Goal: Information Seeking & Learning: Learn about a topic

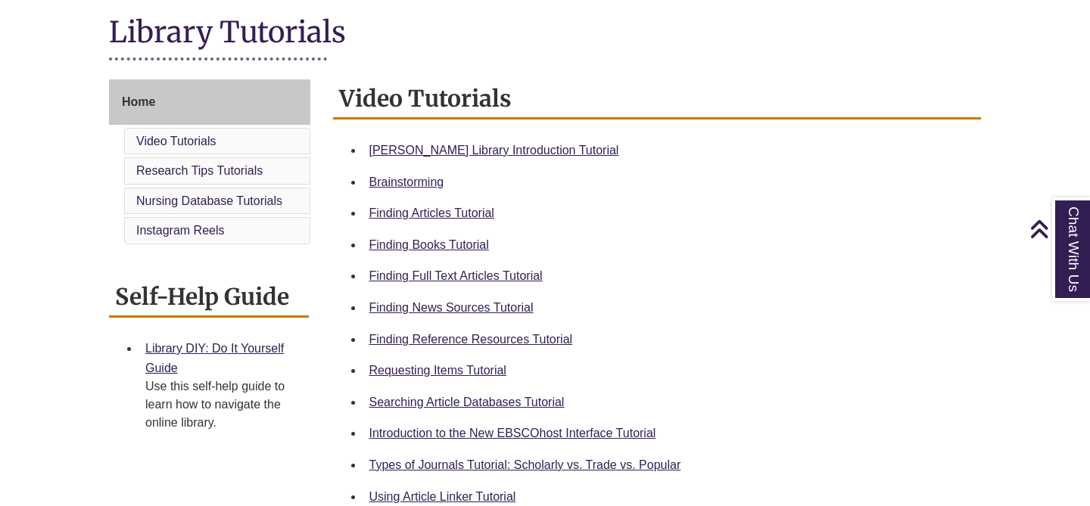
scroll to position [257, 0]
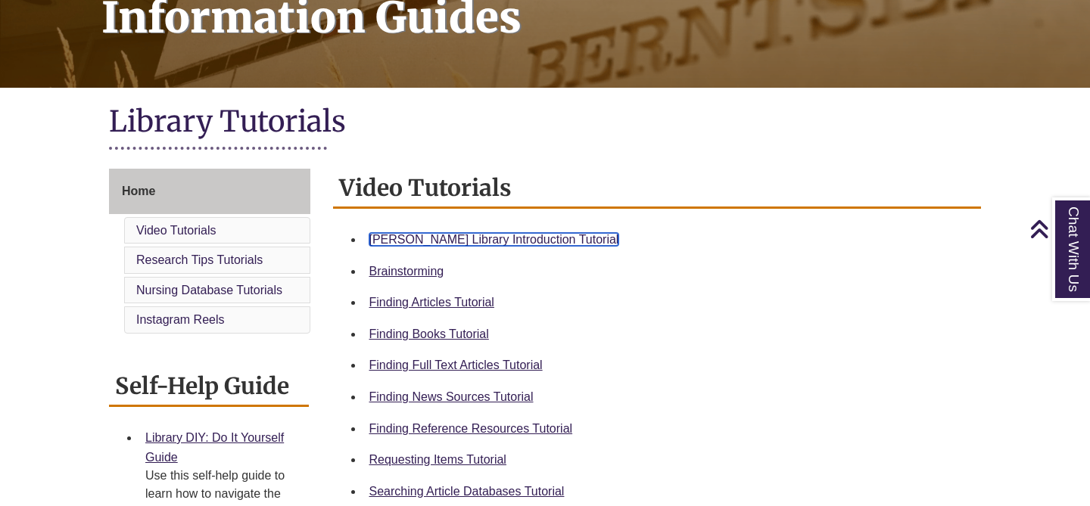
click at [470, 240] on link "[PERSON_NAME] Library Introduction Tutorial" at bounding box center [494, 239] width 250 height 13
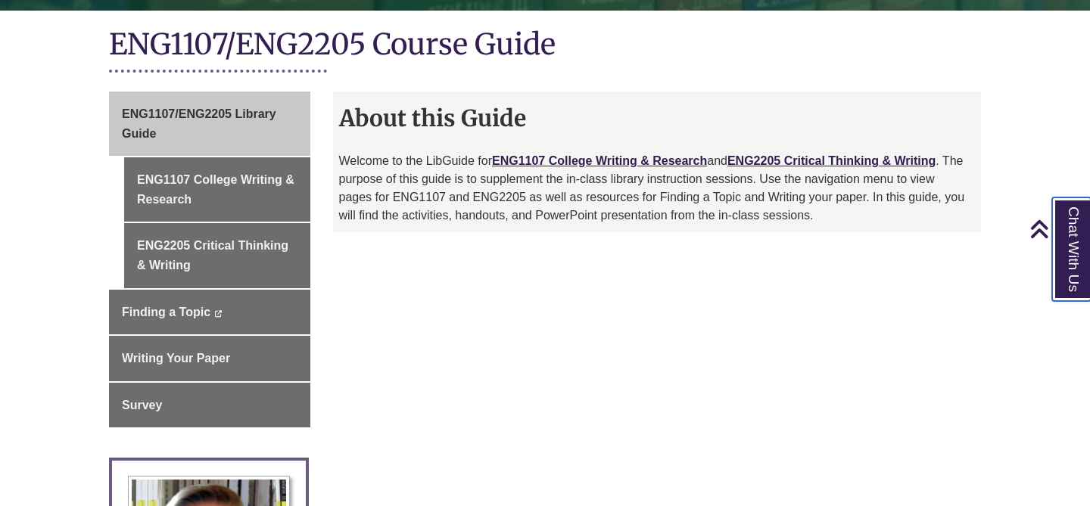
scroll to position [330, 0]
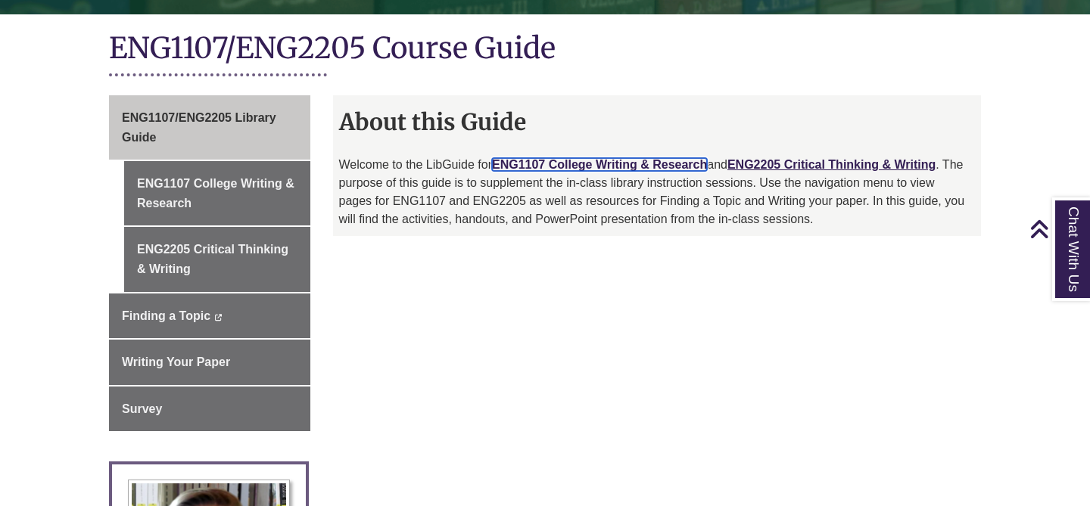
click at [546, 166] on link "ENG1107 College Writing & Research" at bounding box center [599, 164] width 215 height 13
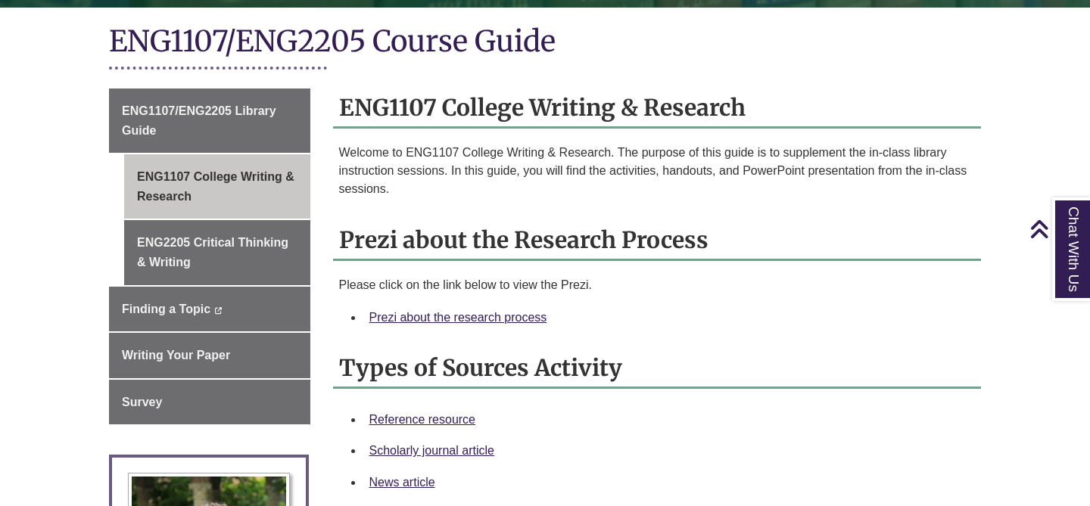
scroll to position [338, 0]
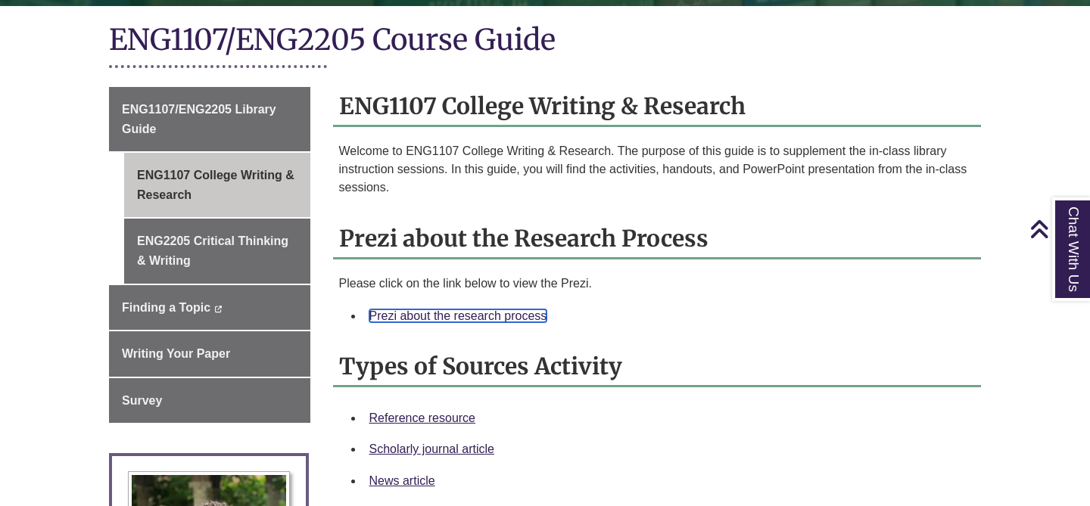
click at [516, 316] on link "Prezi about the research process" at bounding box center [458, 316] width 178 height 13
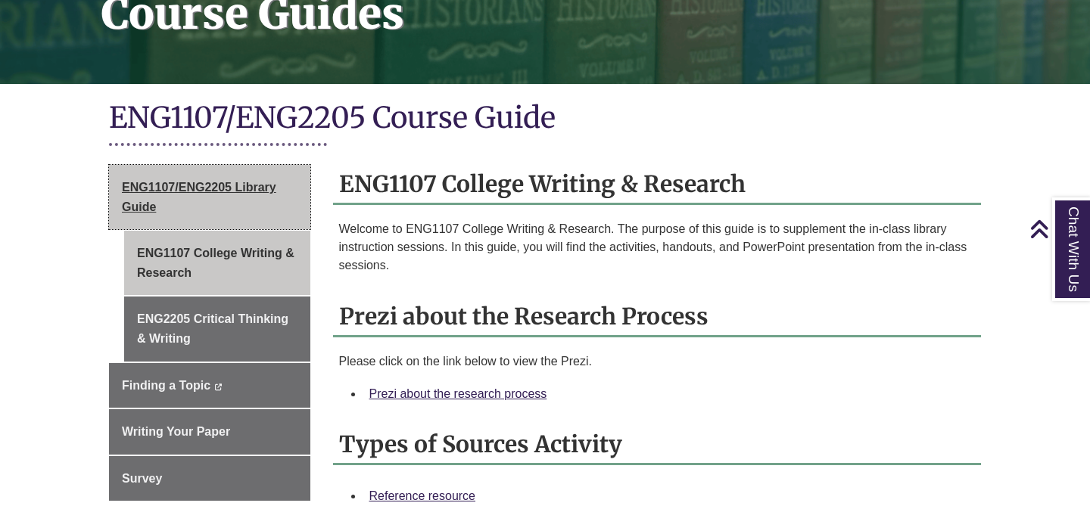
scroll to position [0, 0]
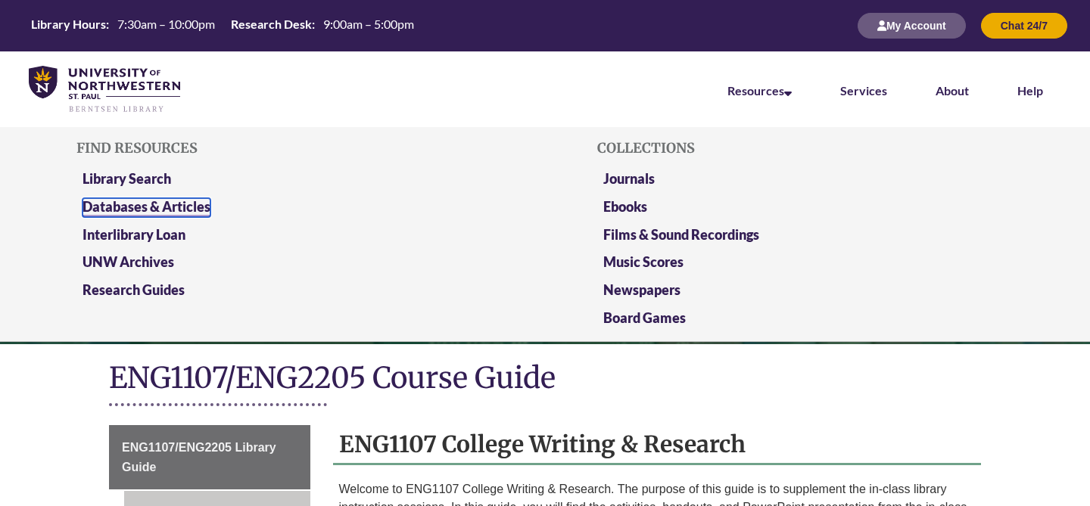
click at [189, 202] on link "Databases & Articles" at bounding box center [147, 207] width 128 height 19
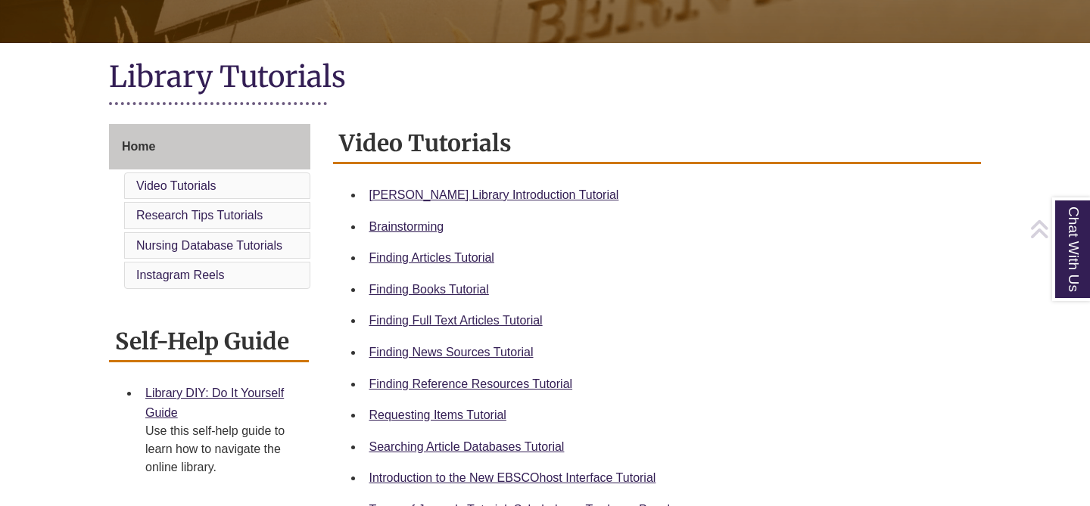
scroll to position [315, 0]
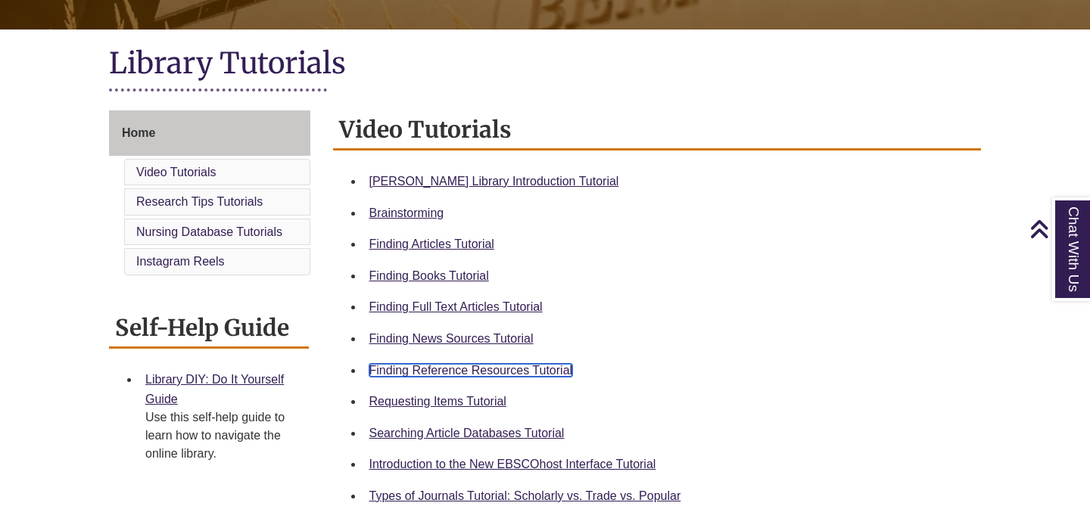
click at [501, 365] on link "Finding Reference Resources Tutorial" at bounding box center [471, 370] width 204 height 13
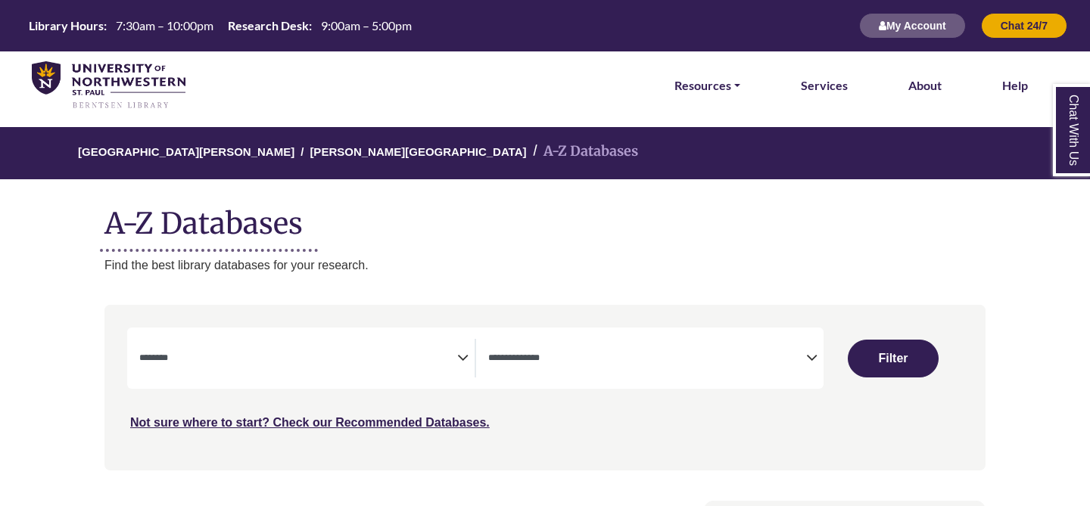
select select "Database Subject Filter"
select select "Database Types Filter"
select select "Database Subject Filter"
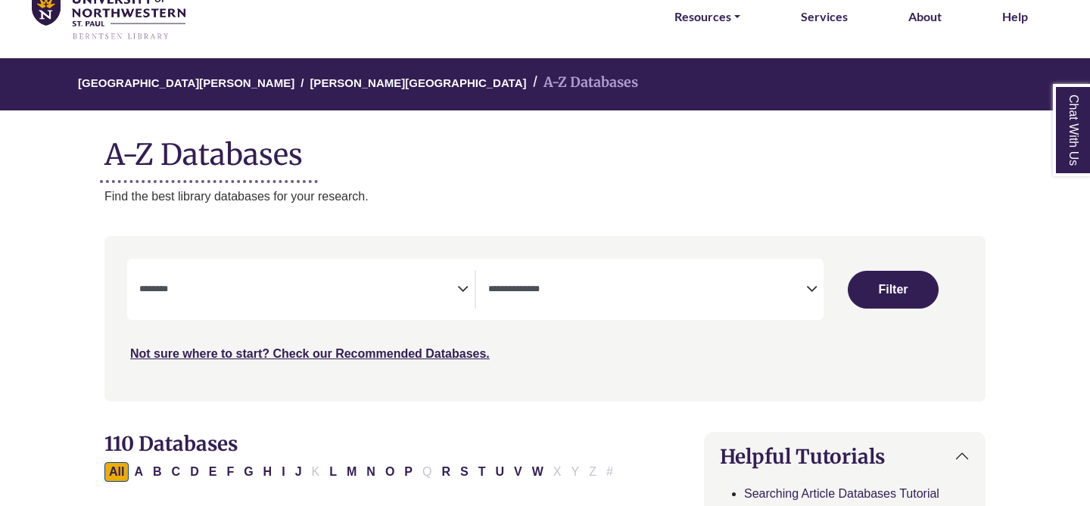
click at [578, 310] on div "**********" at bounding box center [475, 289] width 696 height 61
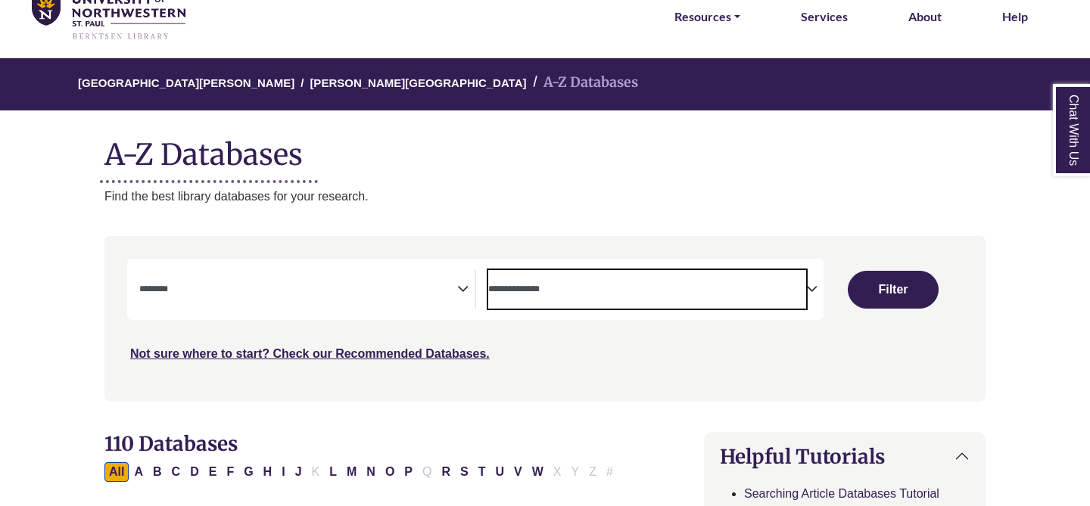
click at [576, 299] on span "Search filters" at bounding box center [647, 289] width 318 height 39
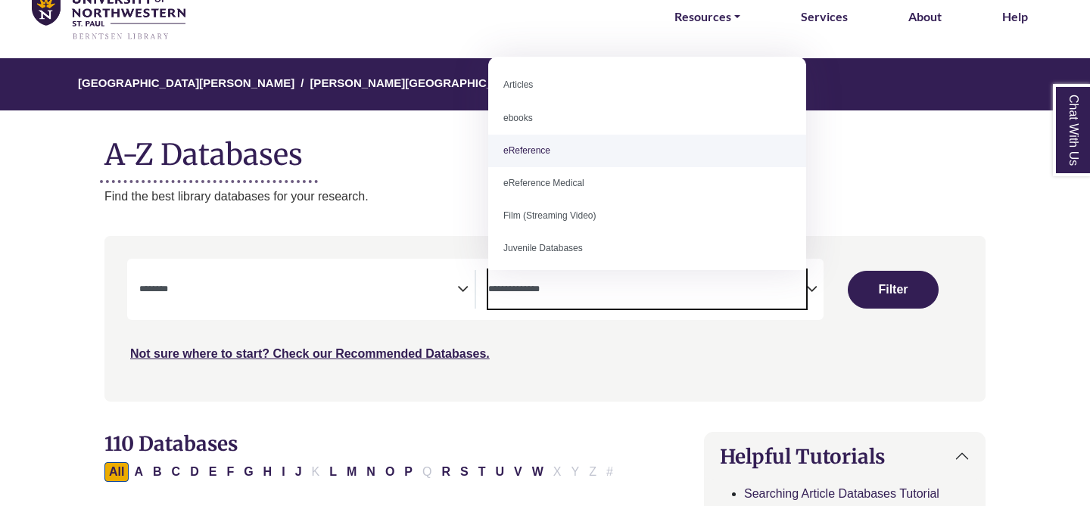
select select "*****"
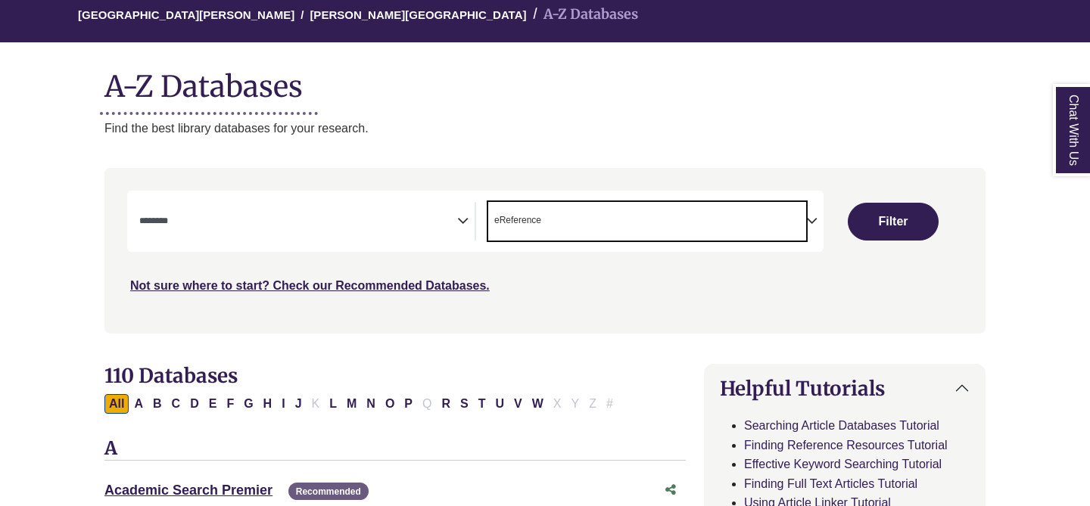
scroll to position [147, 0]
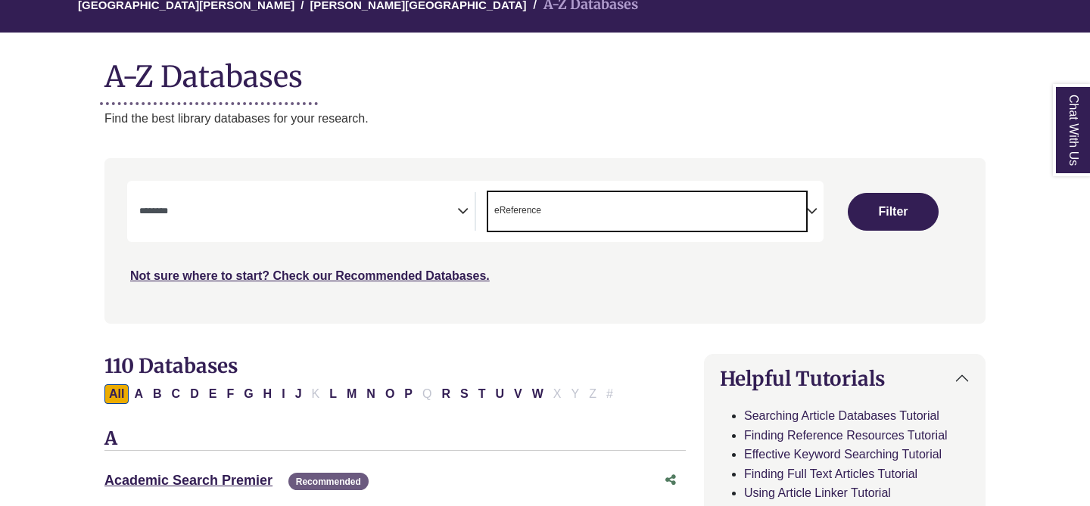
click at [439, 203] on span "Search filters" at bounding box center [298, 209] width 318 height 13
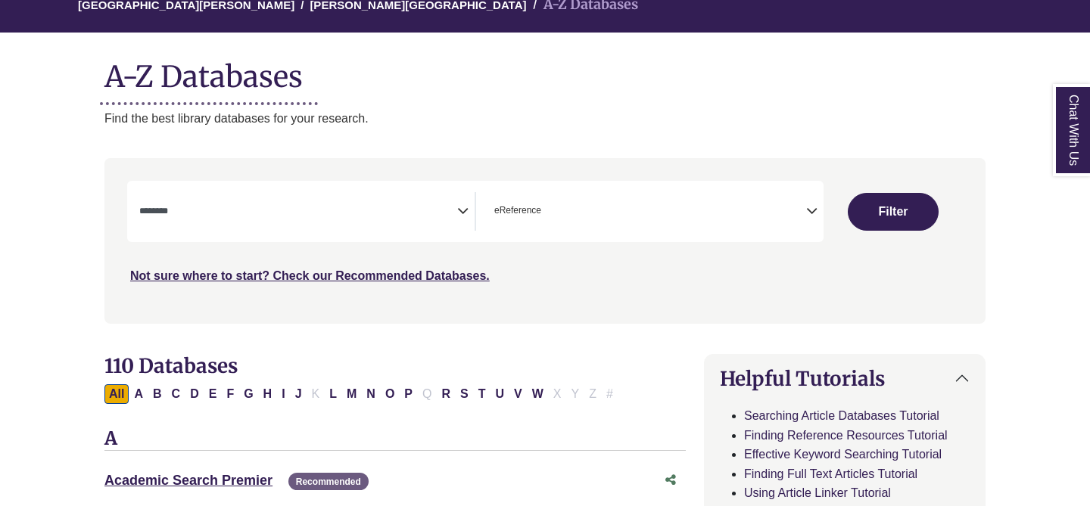
click at [564, 265] on div "Not sure where to start? Check our Recommended Databases." at bounding box center [440, 270] width 627 height 32
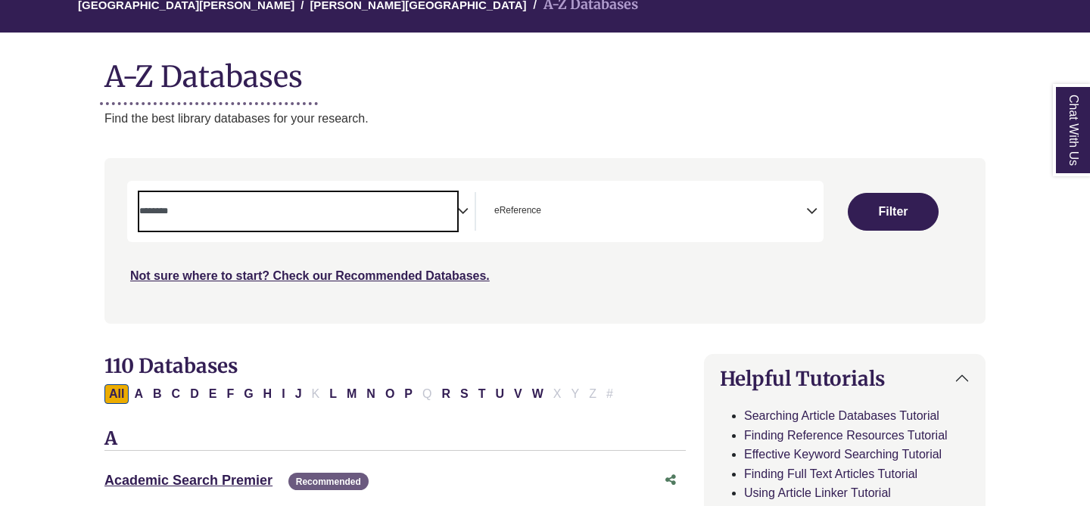
click at [381, 213] on textarea "Search" at bounding box center [298, 213] width 318 height 12
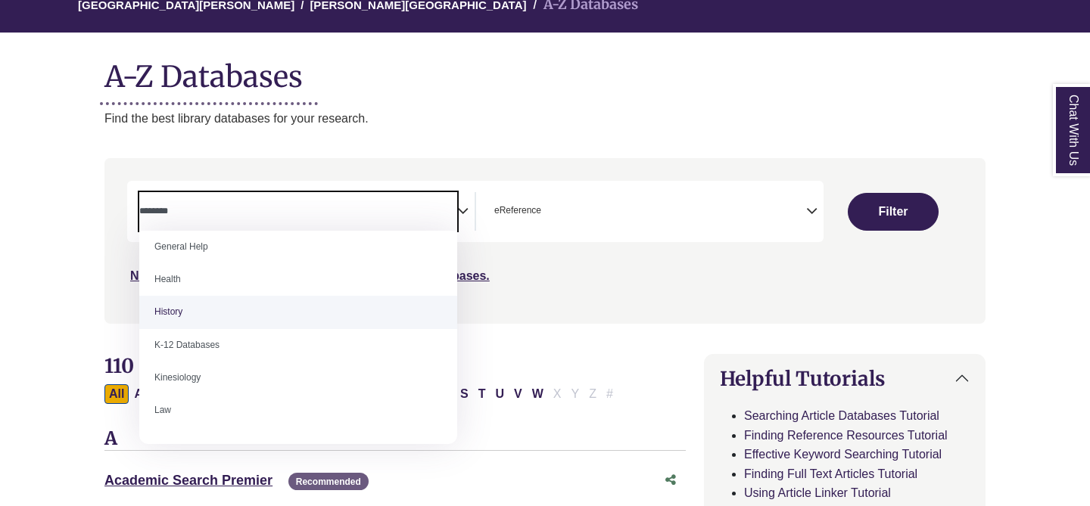
scroll to position [621, 0]
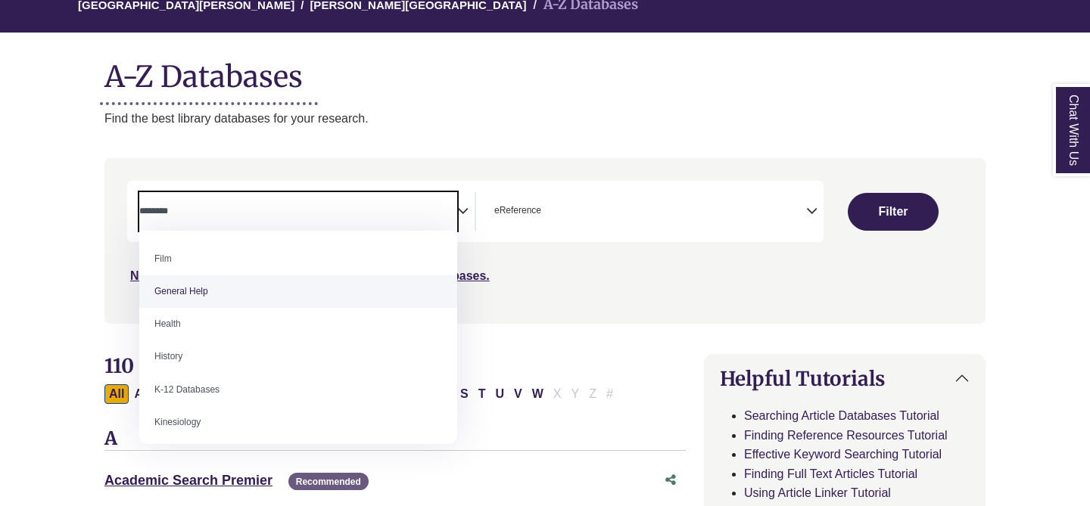
select select "*****"
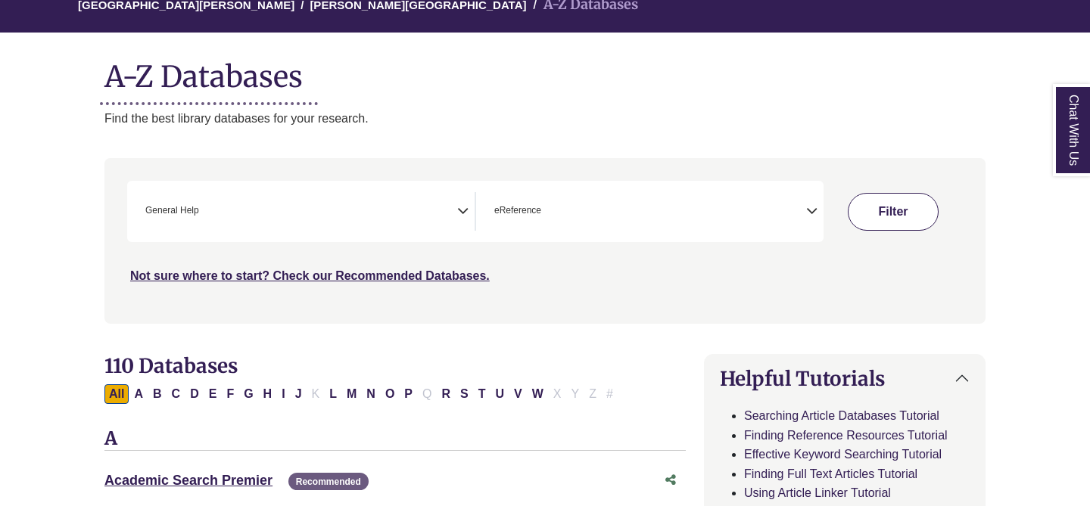
click at [891, 197] on button "Filter" at bounding box center [893, 212] width 91 height 38
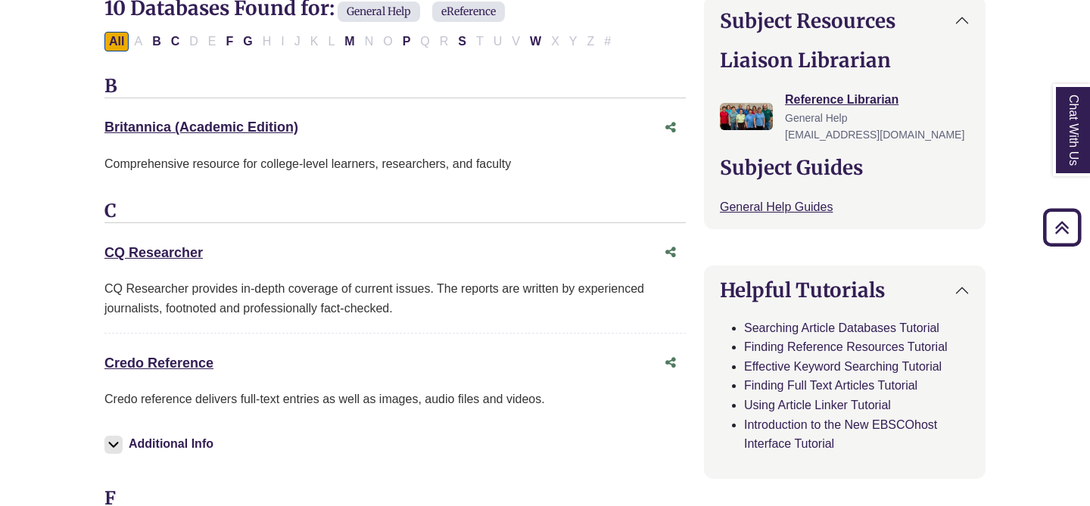
scroll to position [523, 0]
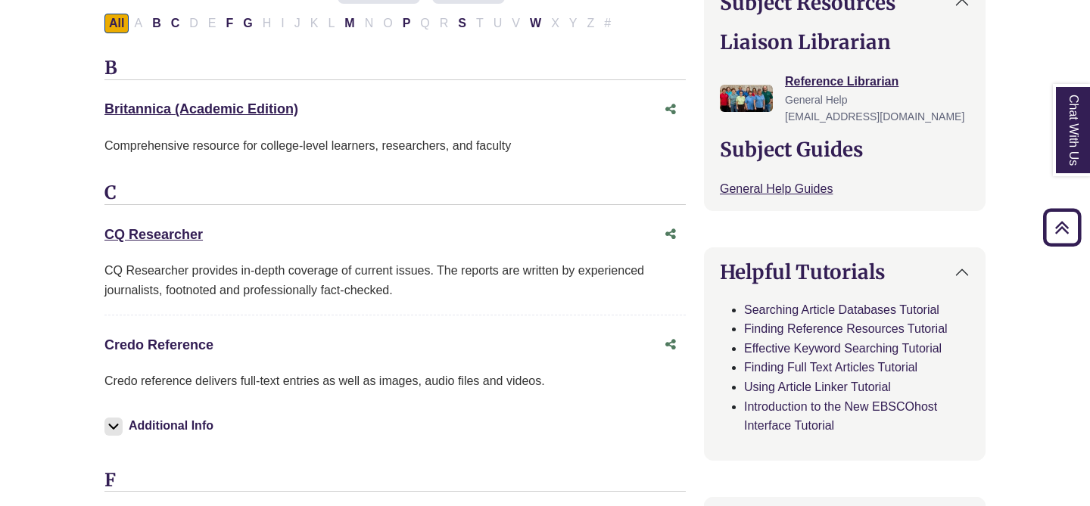
click at [189, 340] on link "Credo Reference This link opens in a new window" at bounding box center [158, 345] width 109 height 15
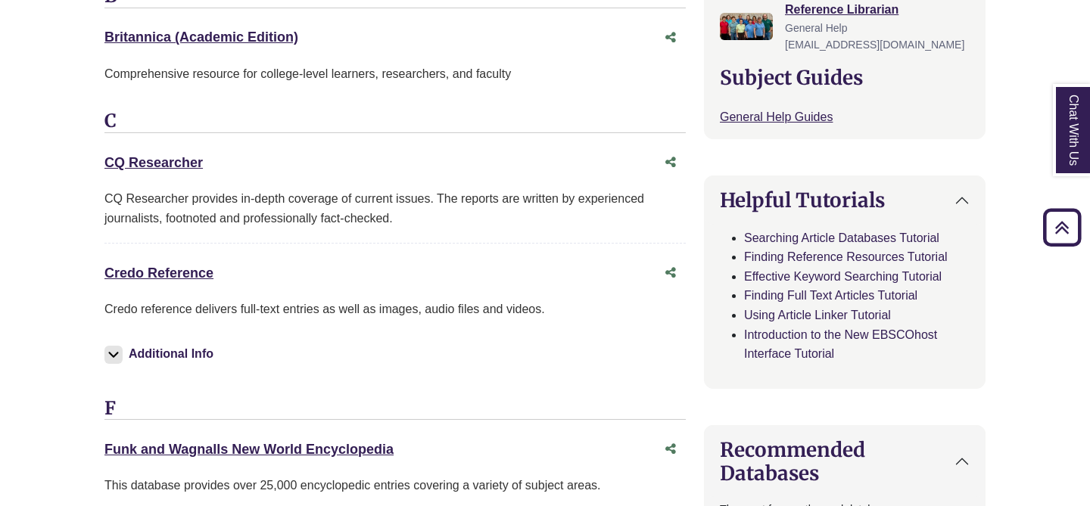
scroll to position [606, 0]
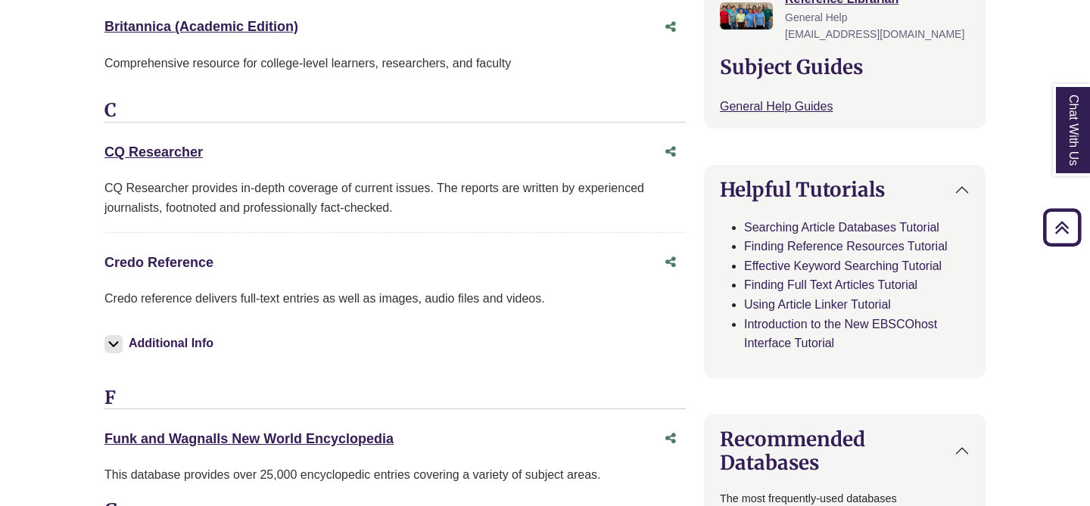
click at [169, 265] on link "Credo Reference This link opens in a new window" at bounding box center [158, 262] width 109 height 15
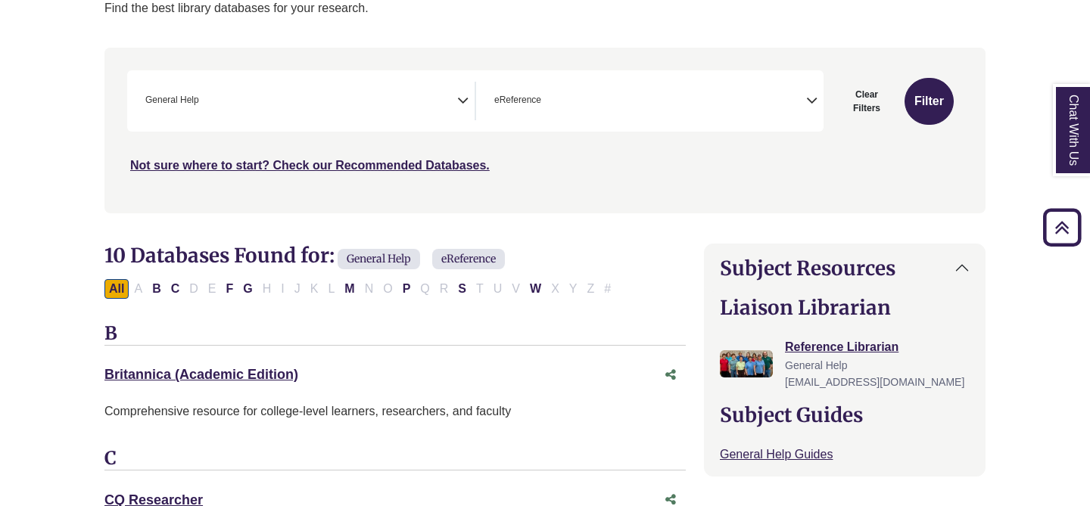
scroll to position [261, 0]
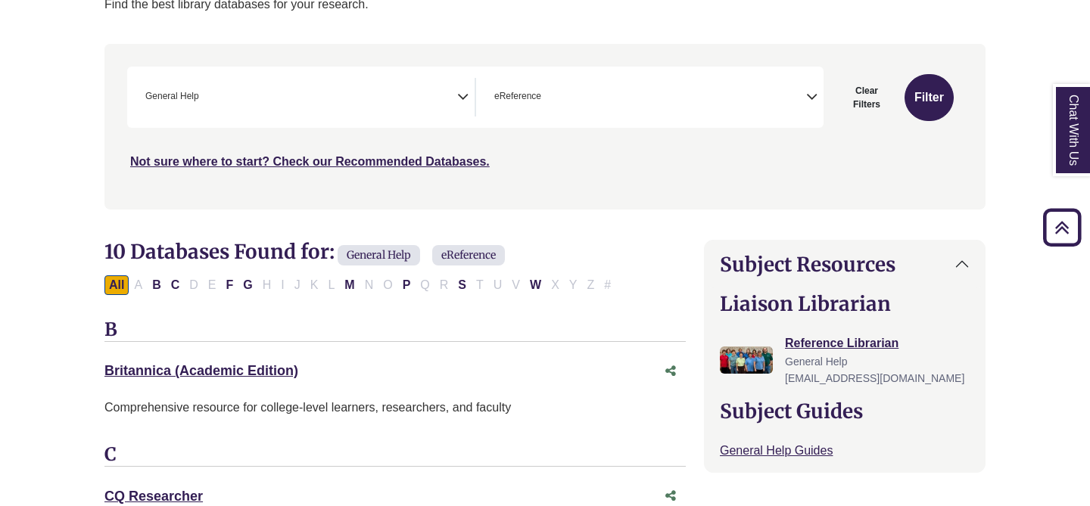
click at [556, 86] on span "× eReference" at bounding box center [647, 97] width 318 height 39
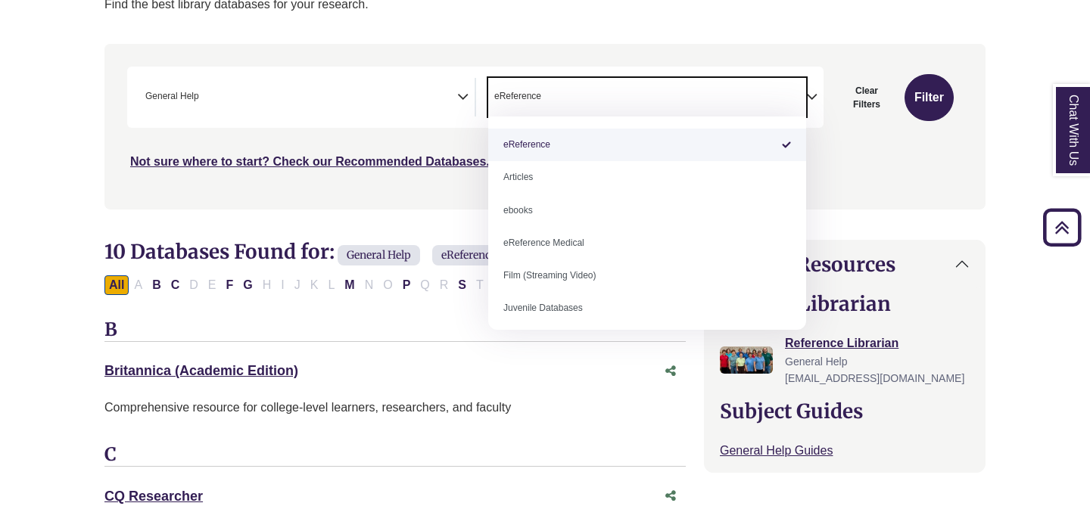
click at [561, 97] on span "× eReference" at bounding box center [647, 97] width 318 height 39
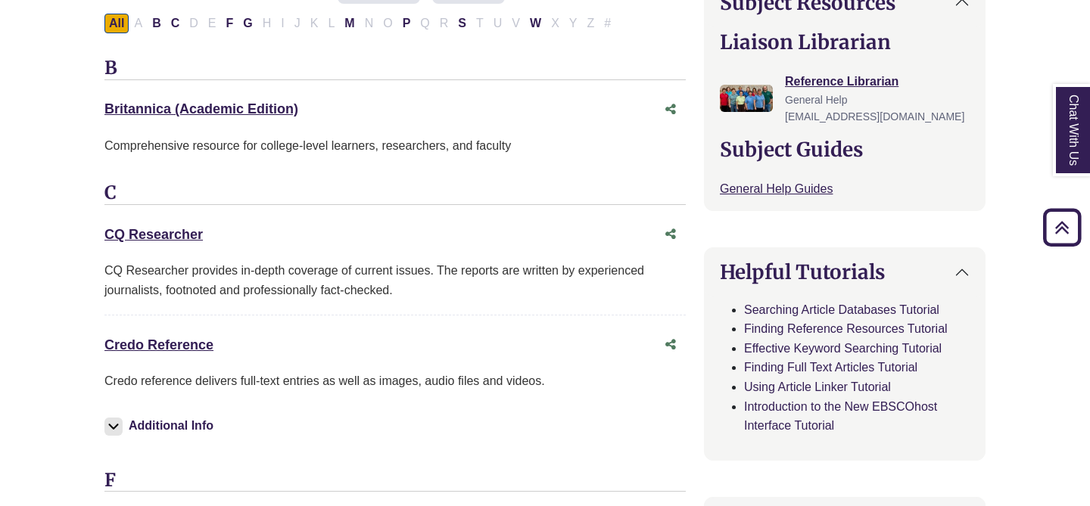
scroll to position [525, 0]
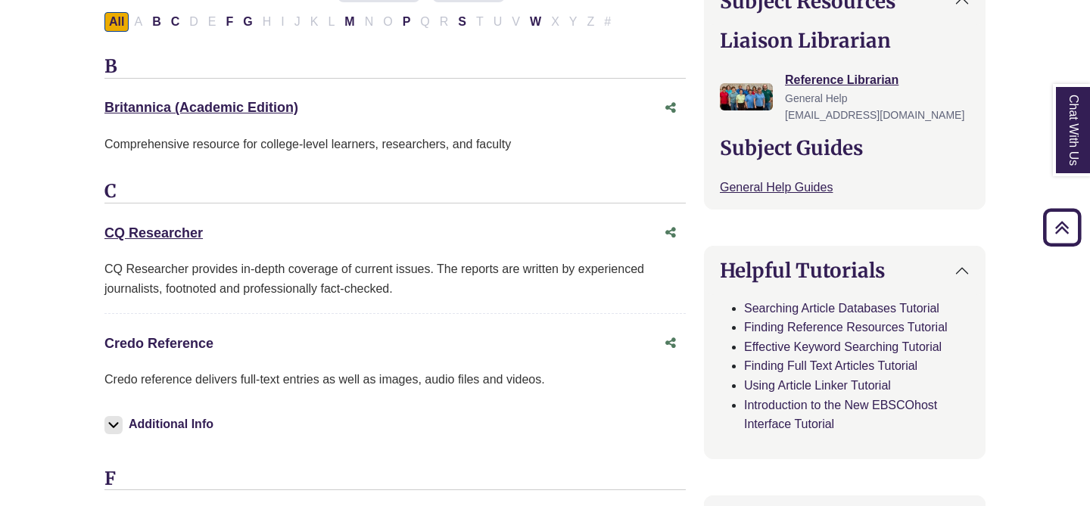
click at [164, 342] on link "Credo Reference This link opens in a new window" at bounding box center [158, 343] width 109 height 15
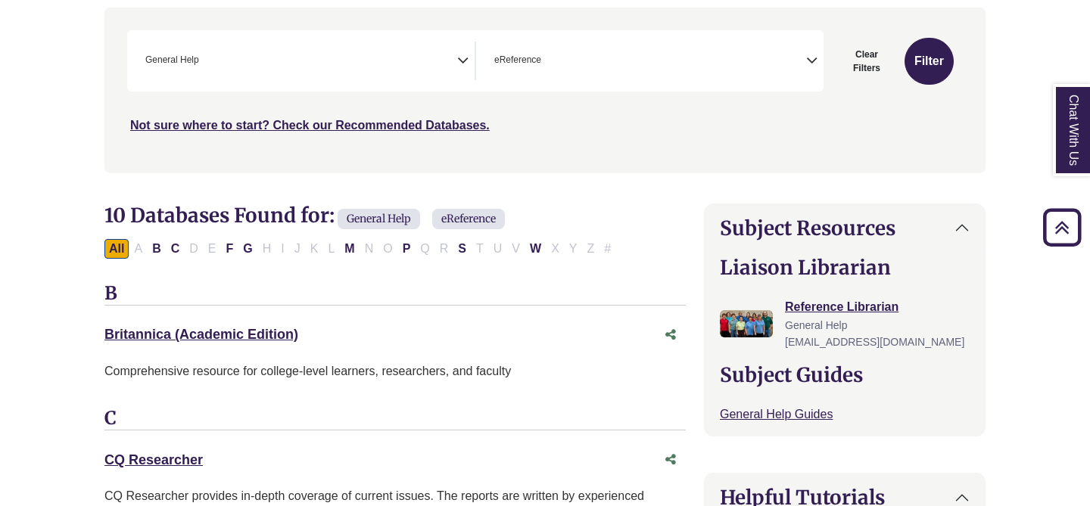
scroll to position [0, 0]
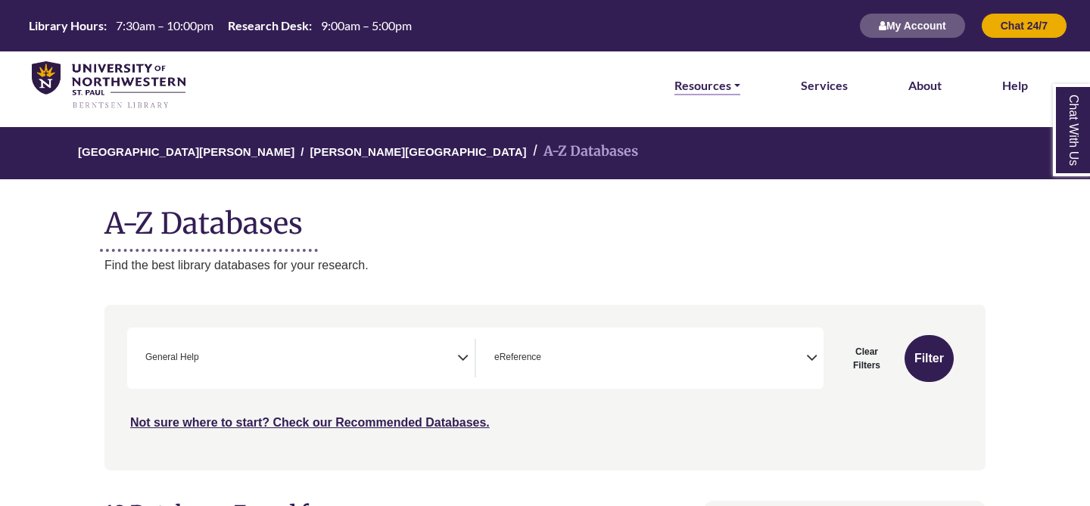
click at [715, 85] on link "Resources" at bounding box center [707, 86] width 66 height 20
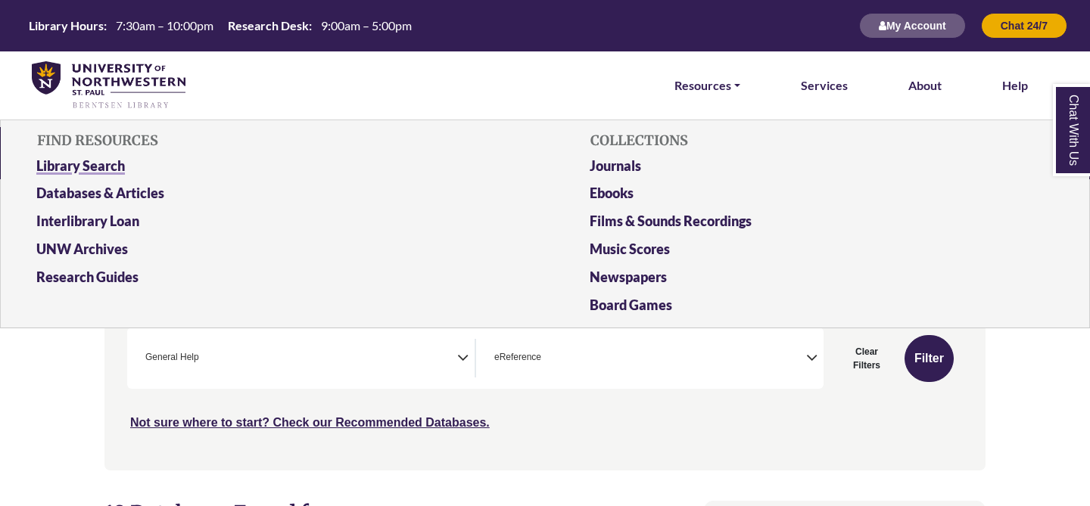
click at [114, 165] on link "Library Search" at bounding box center [268, 169] width 487 height 28
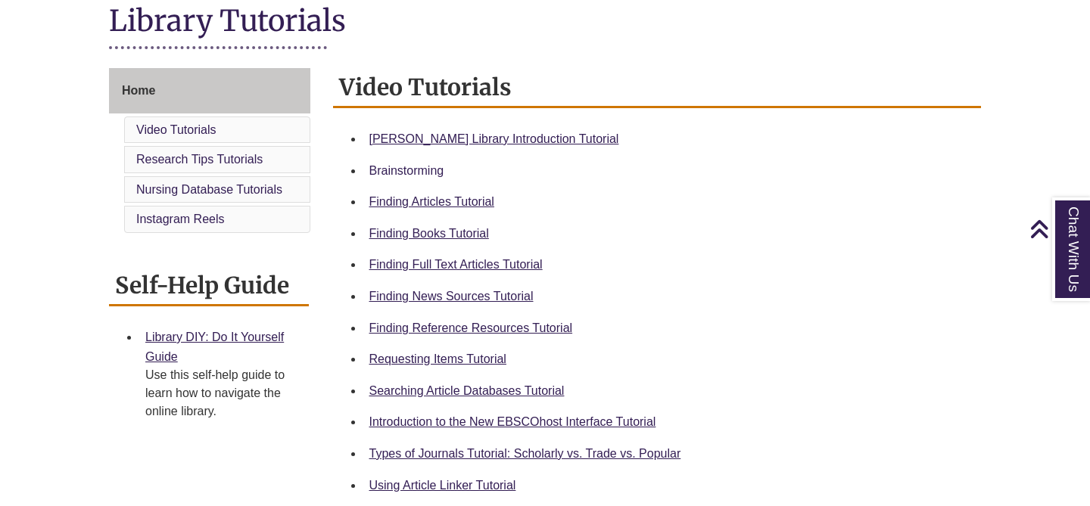
scroll to position [359, 0]
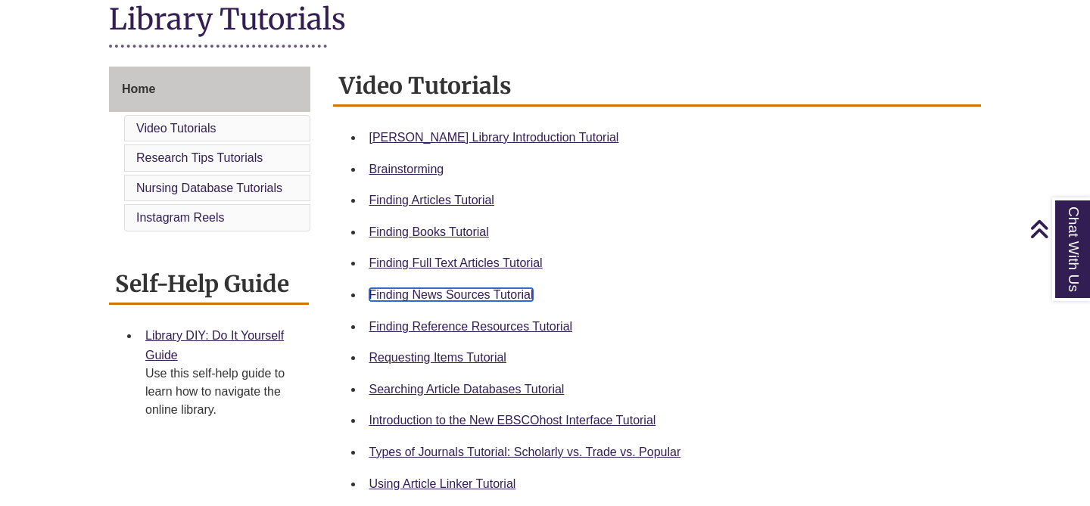
click at [420, 291] on link "Finding News Sources Tutorial" at bounding box center [451, 294] width 164 height 13
